Goal: Task Accomplishment & Management: Manage account settings

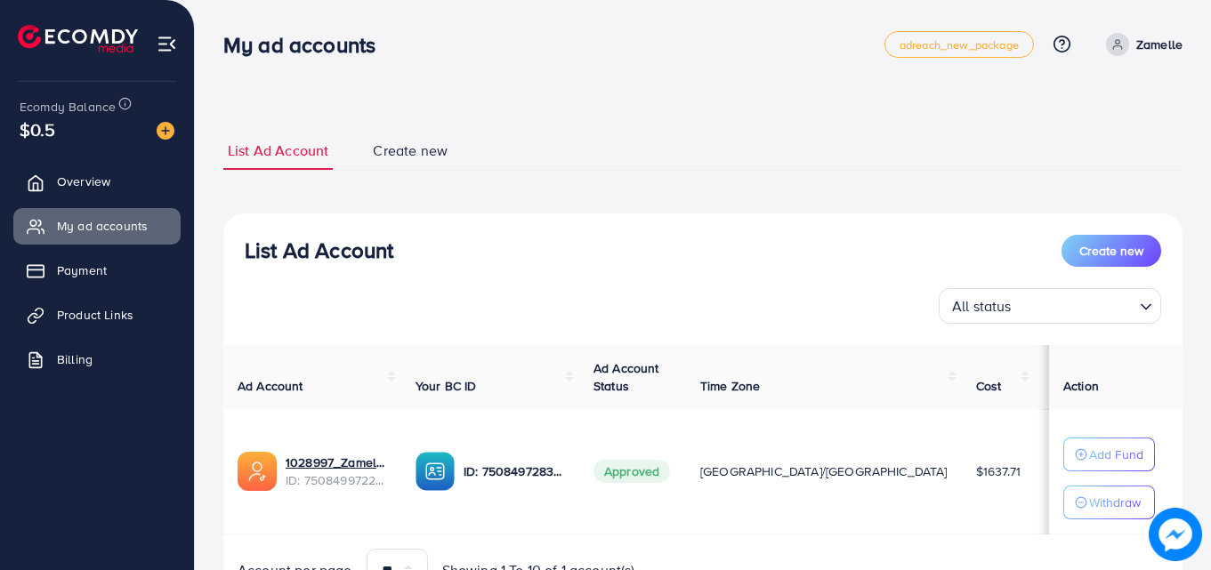
click at [82, 20] on li at bounding box center [85, 40] width 134 height 71
click at [279, 183] on div "List Ad Account Create new List Ad Account Create new All status Loading... Ad …" at bounding box center [702, 372] width 959 height 481
